Goal: Task Accomplishment & Management: Manage account settings

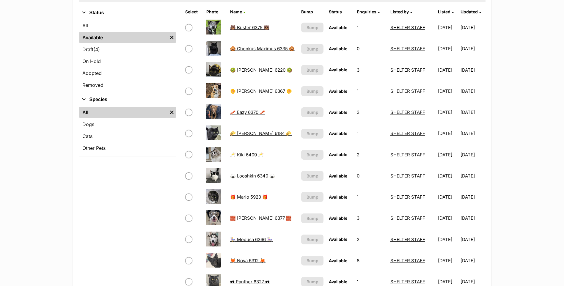
scroll to position [30, 0]
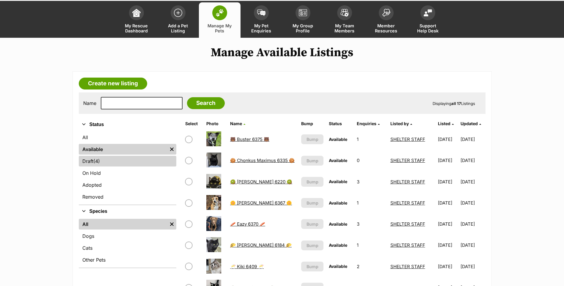
click at [120, 158] on link "Draft (4) Items" at bounding box center [127, 161] width 97 height 11
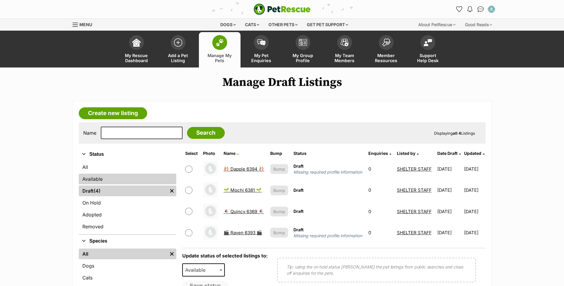
click at [100, 180] on link "Available" at bounding box center [127, 179] width 97 height 11
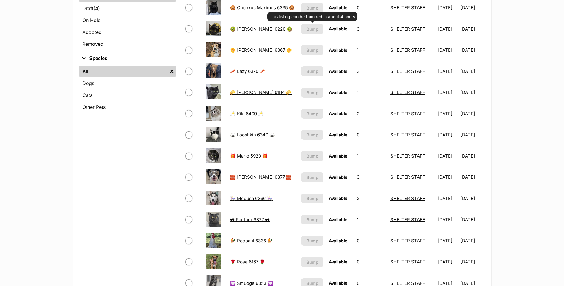
scroll to position [208, 0]
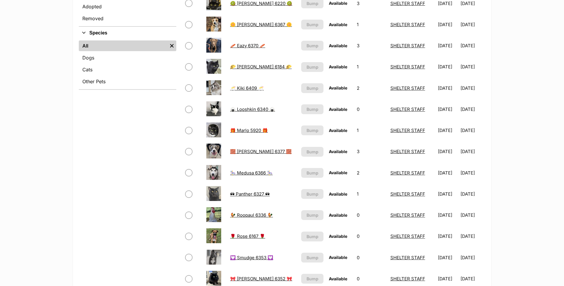
click at [243, 172] on link "🎠 Medusa 6366 🎠" at bounding box center [251, 173] width 43 height 6
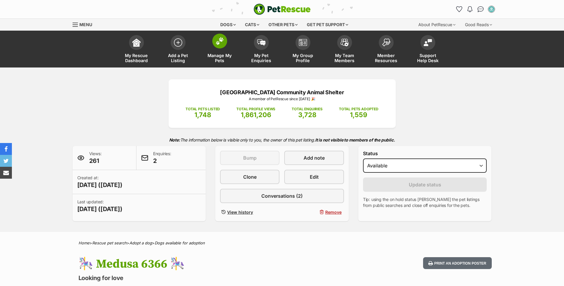
click at [234, 59] on link "Manage My Pets" at bounding box center [220, 49] width 42 height 35
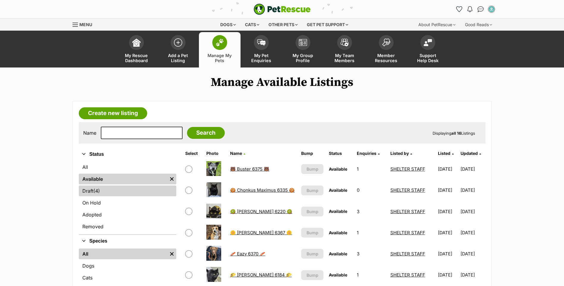
click at [128, 190] on link "Draft (4) Items" at bounding box center [127, 190] width 97 height 11
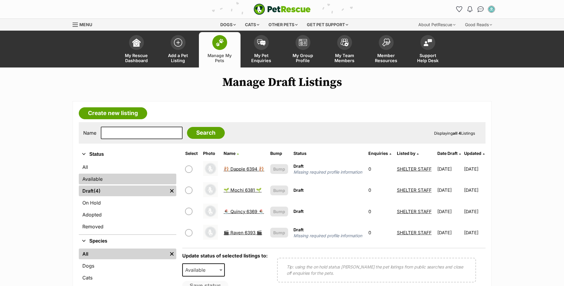
click at [135, 179] on link "Available" at bounding box center [127, 179] width 97 height 11
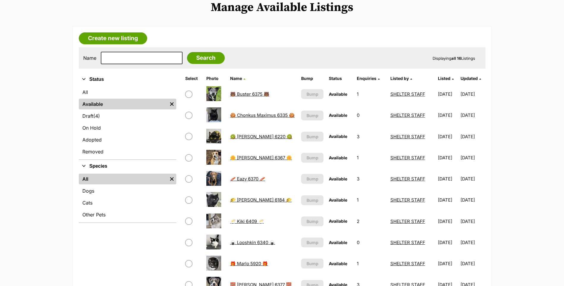
scroll to position [59, 0]
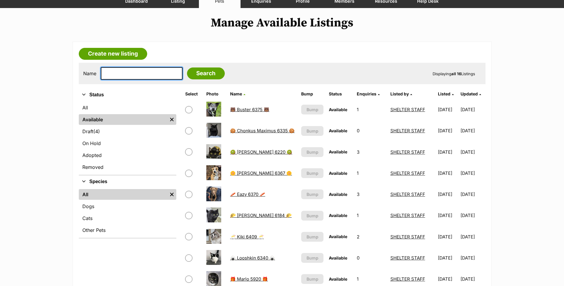
click at [139, 75] on input "text" at bounding box center [142, 73] width 82 height 12
type input "pusheen"
click at [187, 67] on input "Search" at bounding box center [206, 73] width 38 height 12
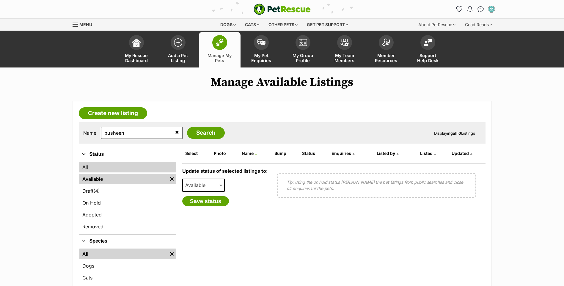
click at [97, 165] on link "All" at bounding box center [127, 167] width 97 height 11
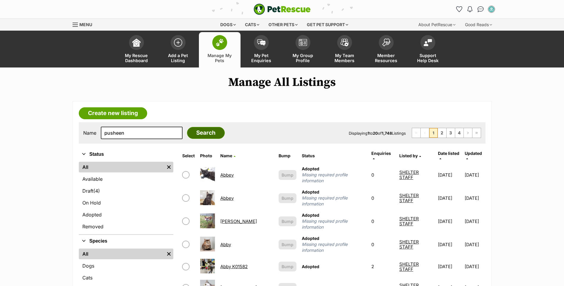
type input "pusheen"
click at [199, 130] on input "Search" at bounding box center [206, 133] width 38 height 12
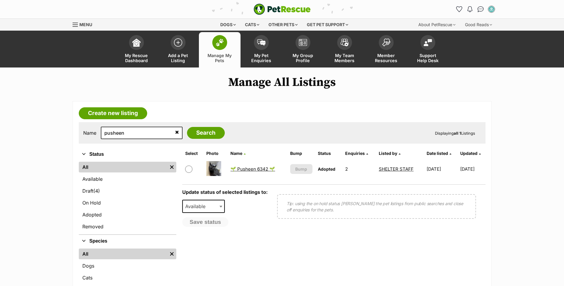
click at [256, 169] on link "🌱 Pusheen 6342 🌱" at bounding box center [252, 169] width 45 height 6
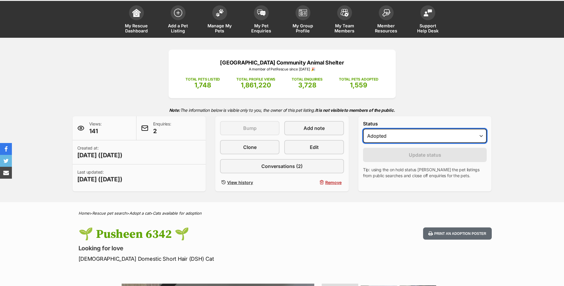
click at [395, 132] on select "Draft - not available as listing has enquires Available On hold Adopted" at bounding box center [425, 136] width 124 height 14
select select "active"
click at [363, 129] on select "Draft - not available as listing has enquires Available On hold Adopted" at bounding box center [425, 136] width 124 height 14
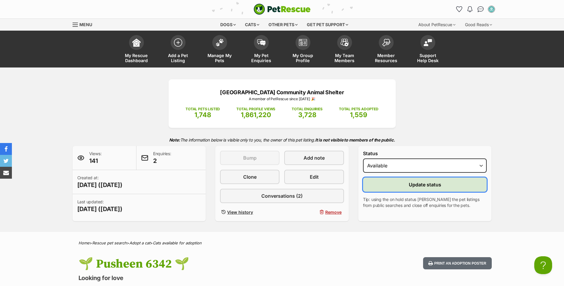
click at [416, 188] on span "Update status" at bounding box center [425, 184] width 32 height 7
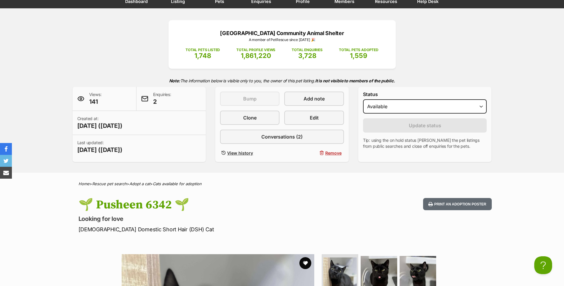
scroll to position [59, 0]
click at [453, 199] on button "Print an adoption poster" at bounding box center [457, 204] width 68 height 12
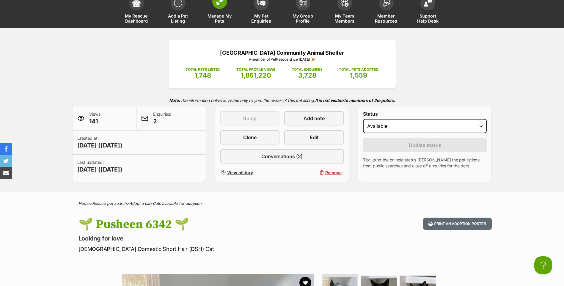
scroll to position [30, 0]
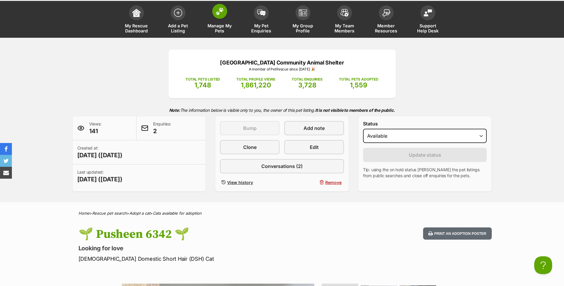
click at [212, 16] on link "Manage My Pets" at bounding box center [220, 19] width 42 height 35
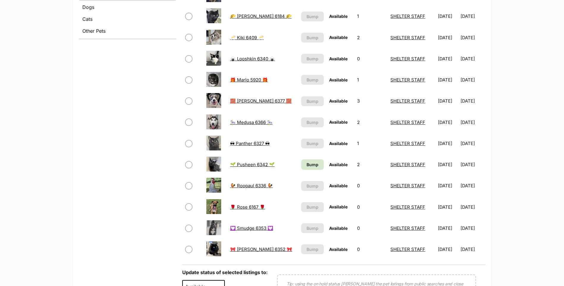
scroll to position [268, 0]
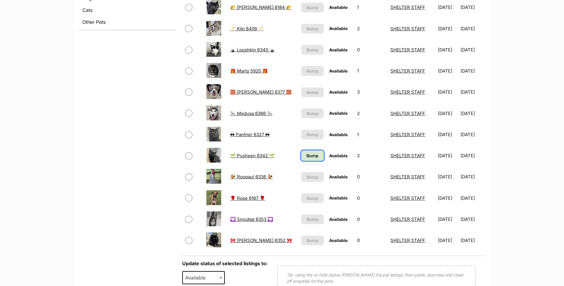
click at [306, 157] on span "Bump" at bounding box center [312, 155] width 12 height 6
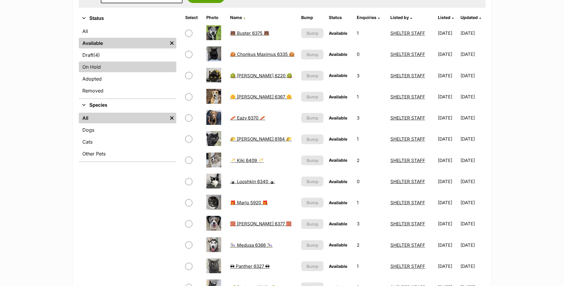
scroll to position [119, 0]
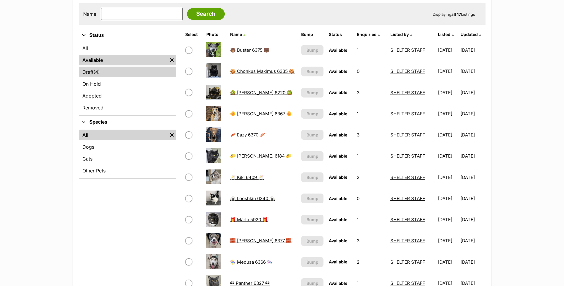
click at [100, 71] on span "(4)" at bounding box center [96, 71] width 7 height 7
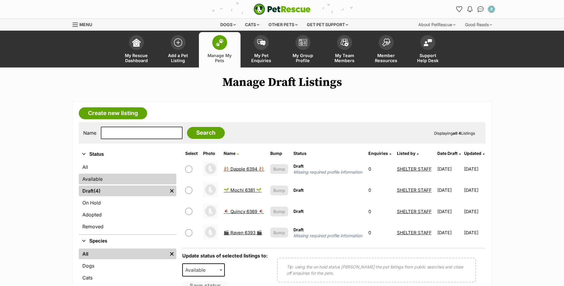
click at [86, 176] on link "Available" at bounding box center [127, 179] width 97 height 11
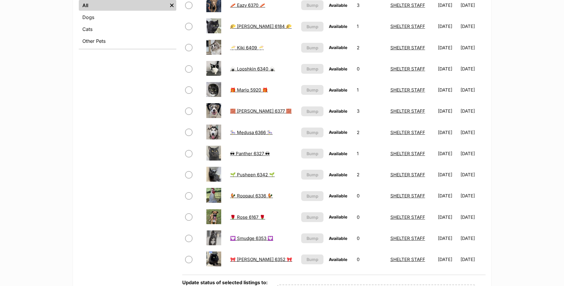
scroll to position [238, 0]
